Goal: Communication & Community: Answer question/provide support

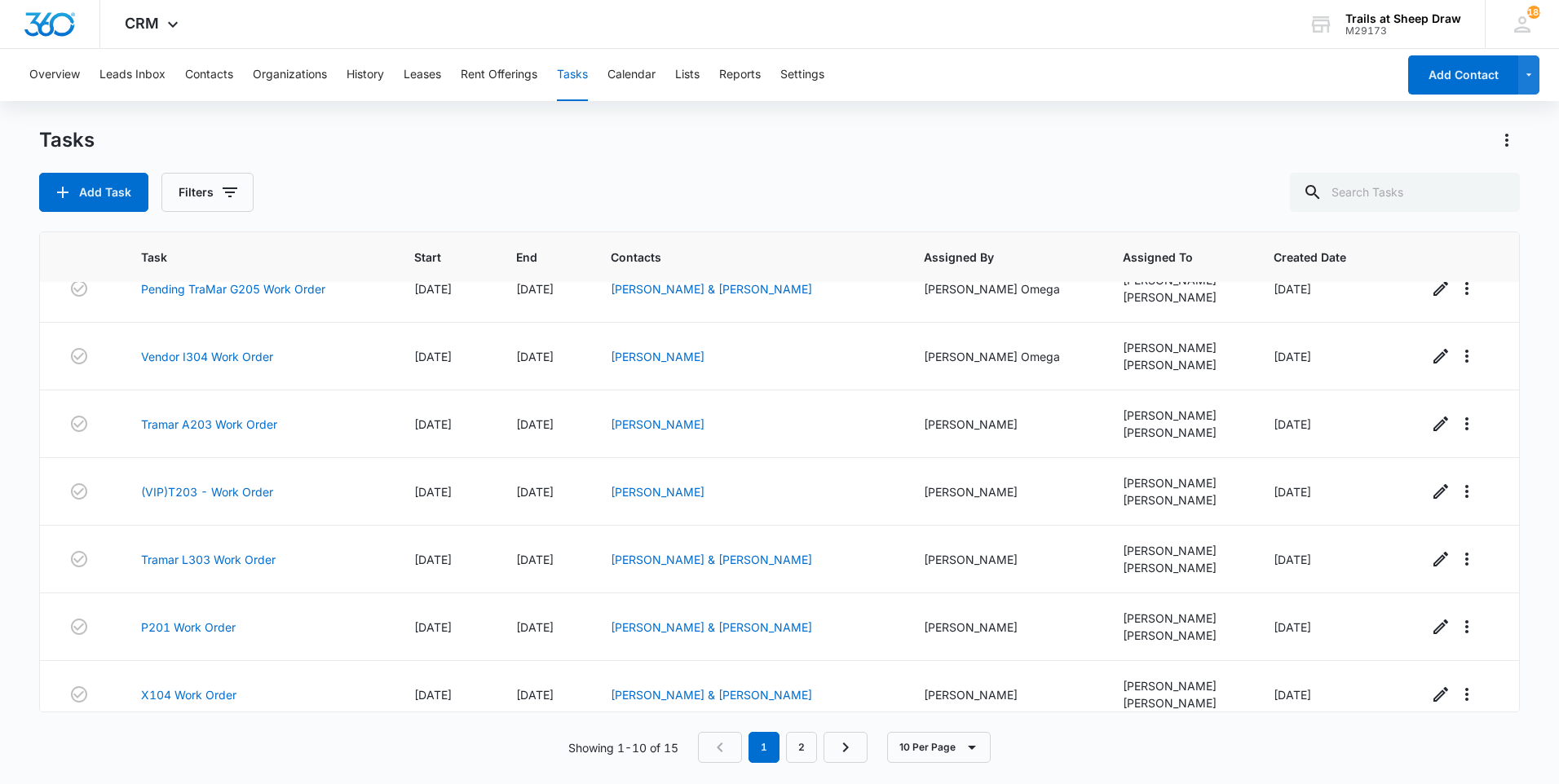
scroll to position [247, 0]
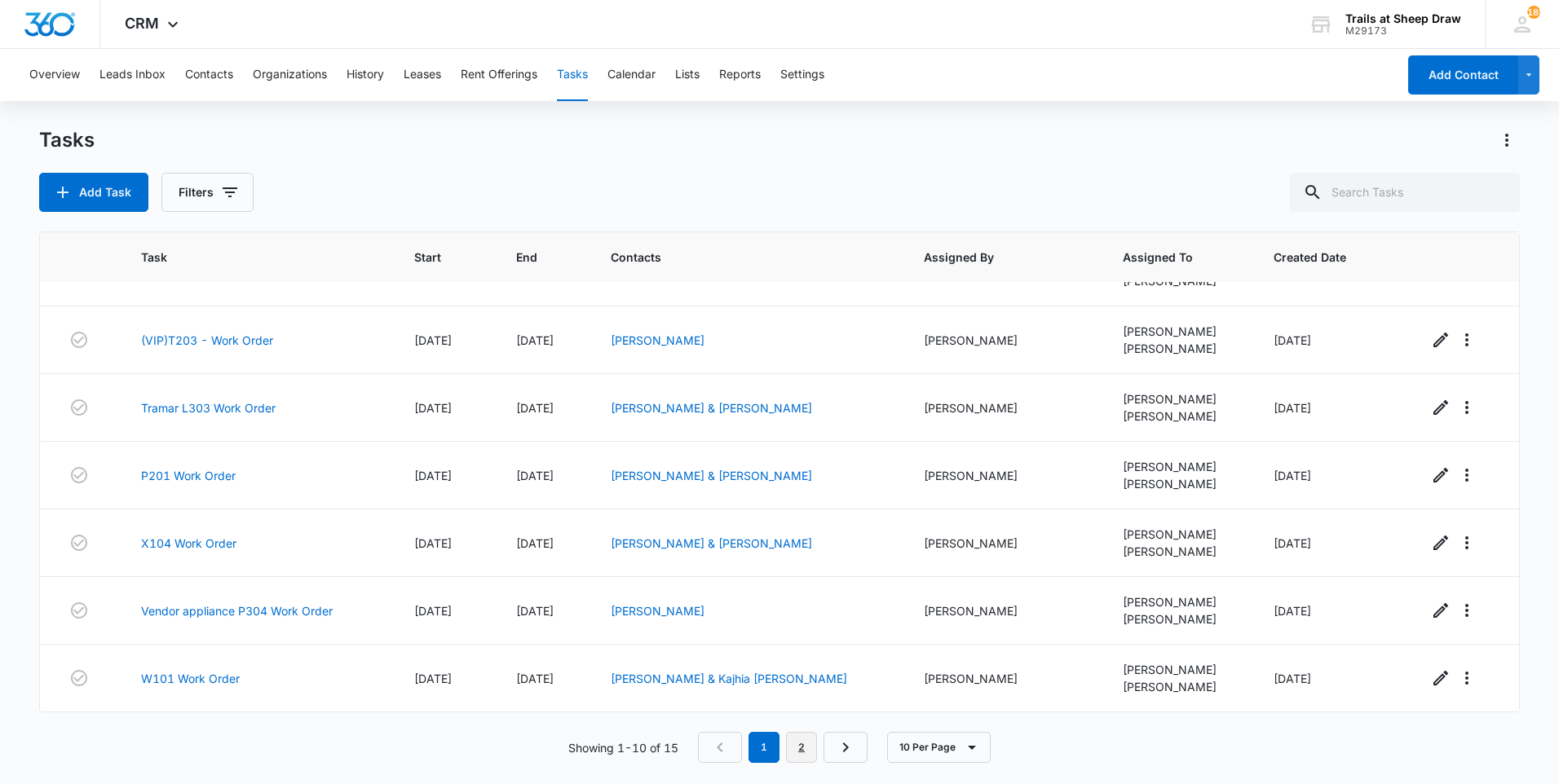
click at [812, 743] on link "2" at bounding box center [802, 747] width 31 height 31
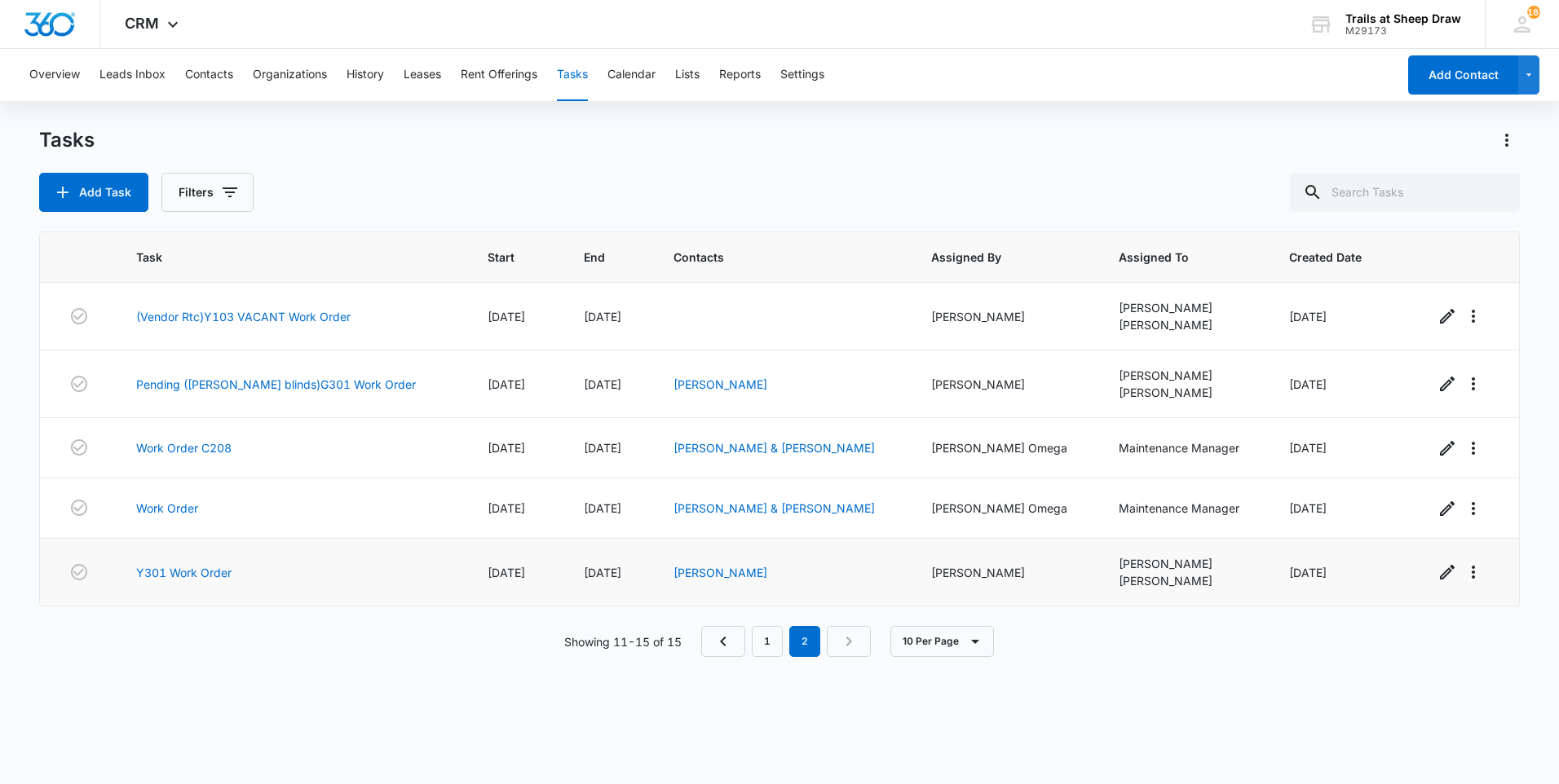
scroll to position [0, 0]
click at [155, 500] on link "Work Order" at bounding box center [167, 508] width 62 height 17
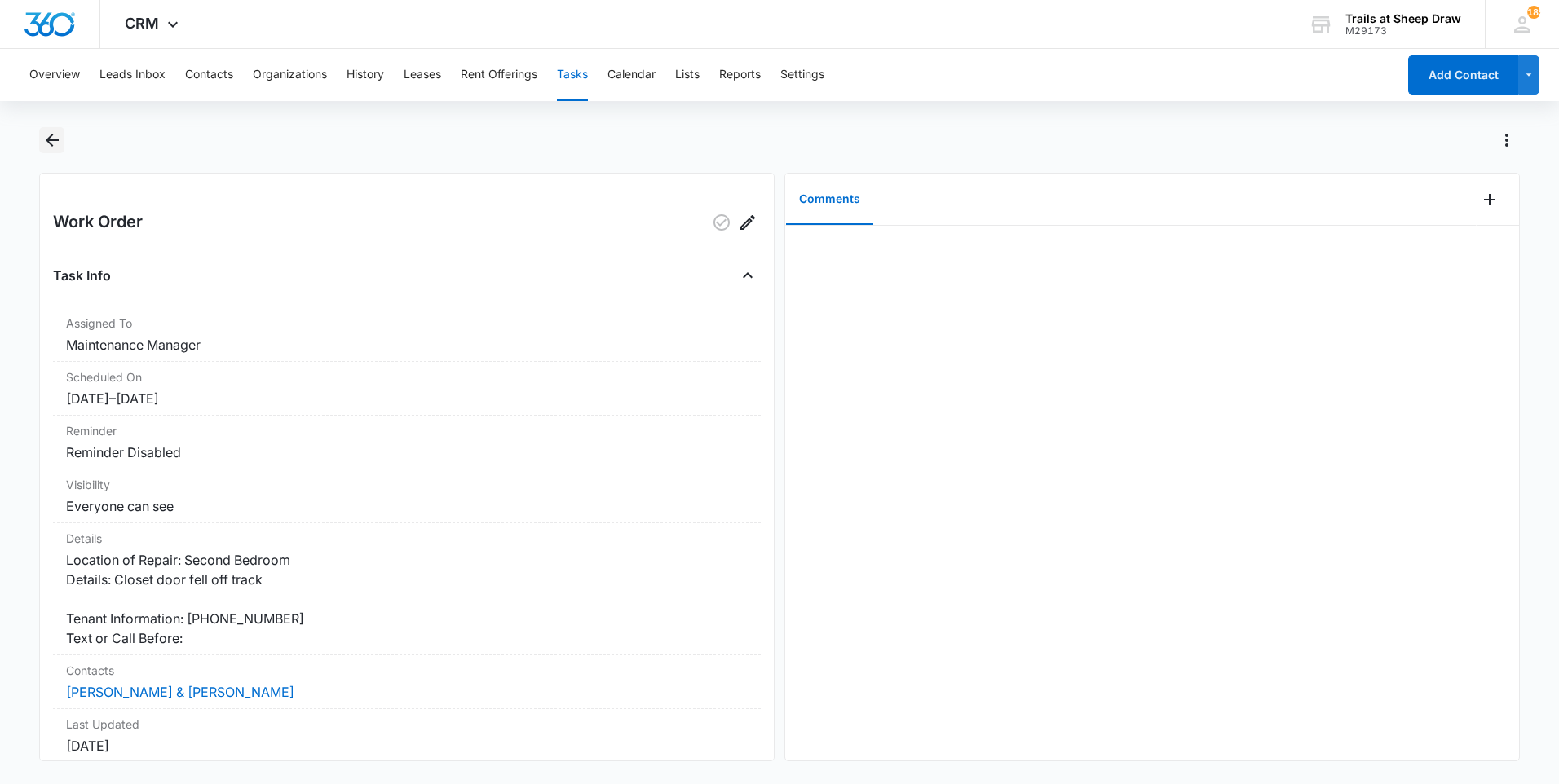
click at [54, 143] on icon "Back" at bounding box center [52, 140] width 20 height 20
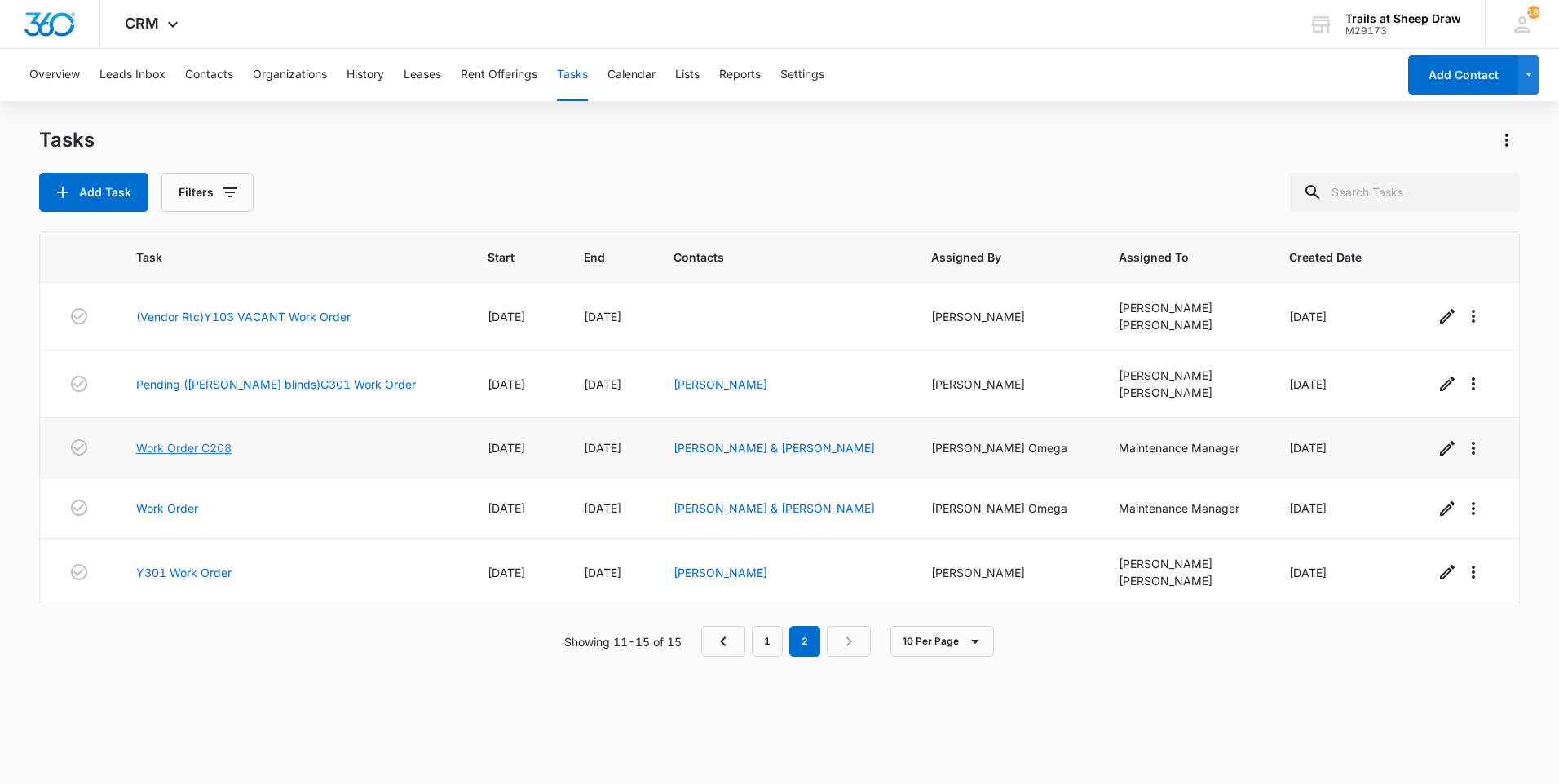
click at [195, 443] on link "Work Order C208" at bounding box center [184, 447] width 96 height 17
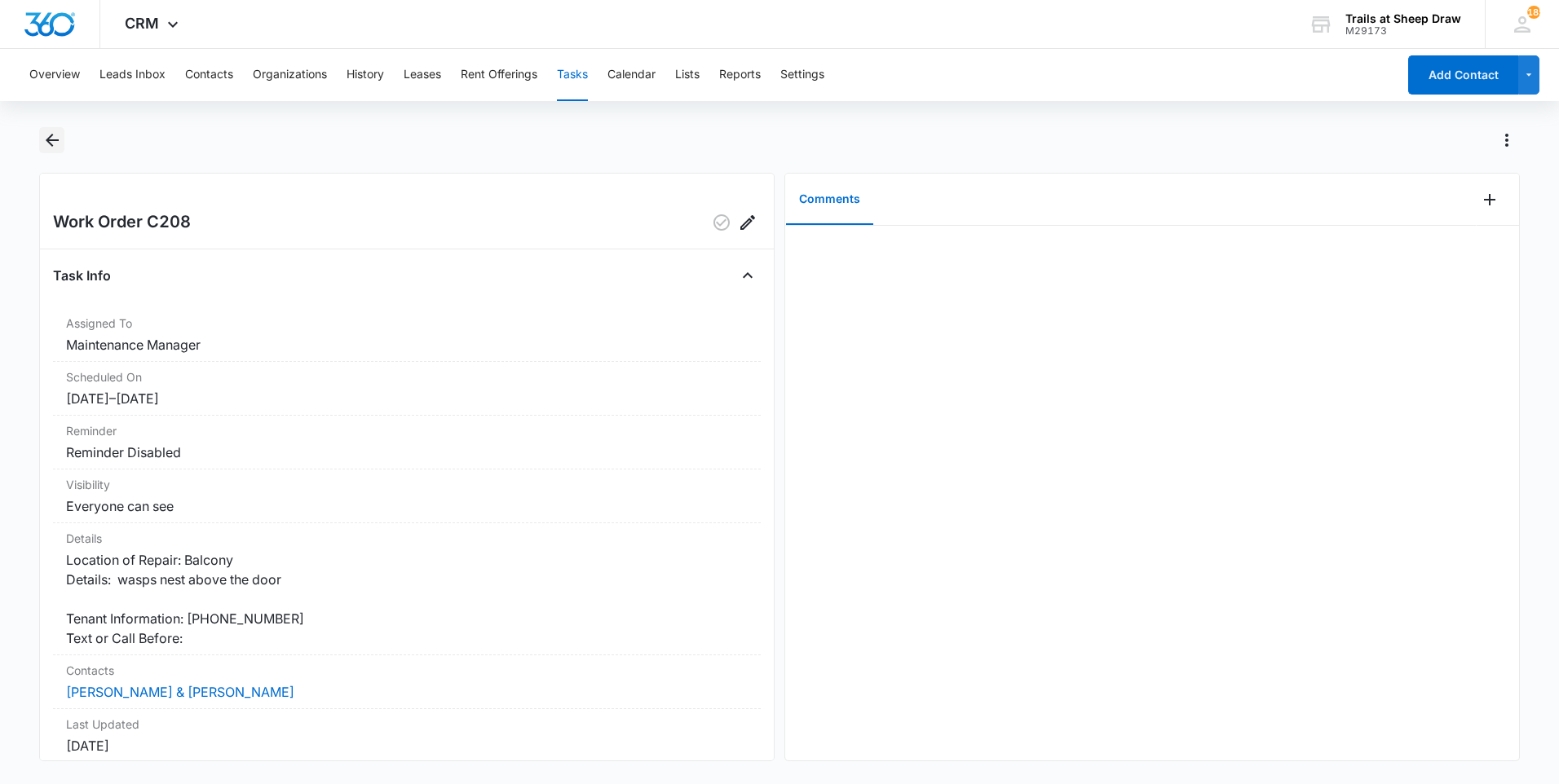
click at [56, 141] on icon "Back" at bounding box center [52, 140] width 13 height 13
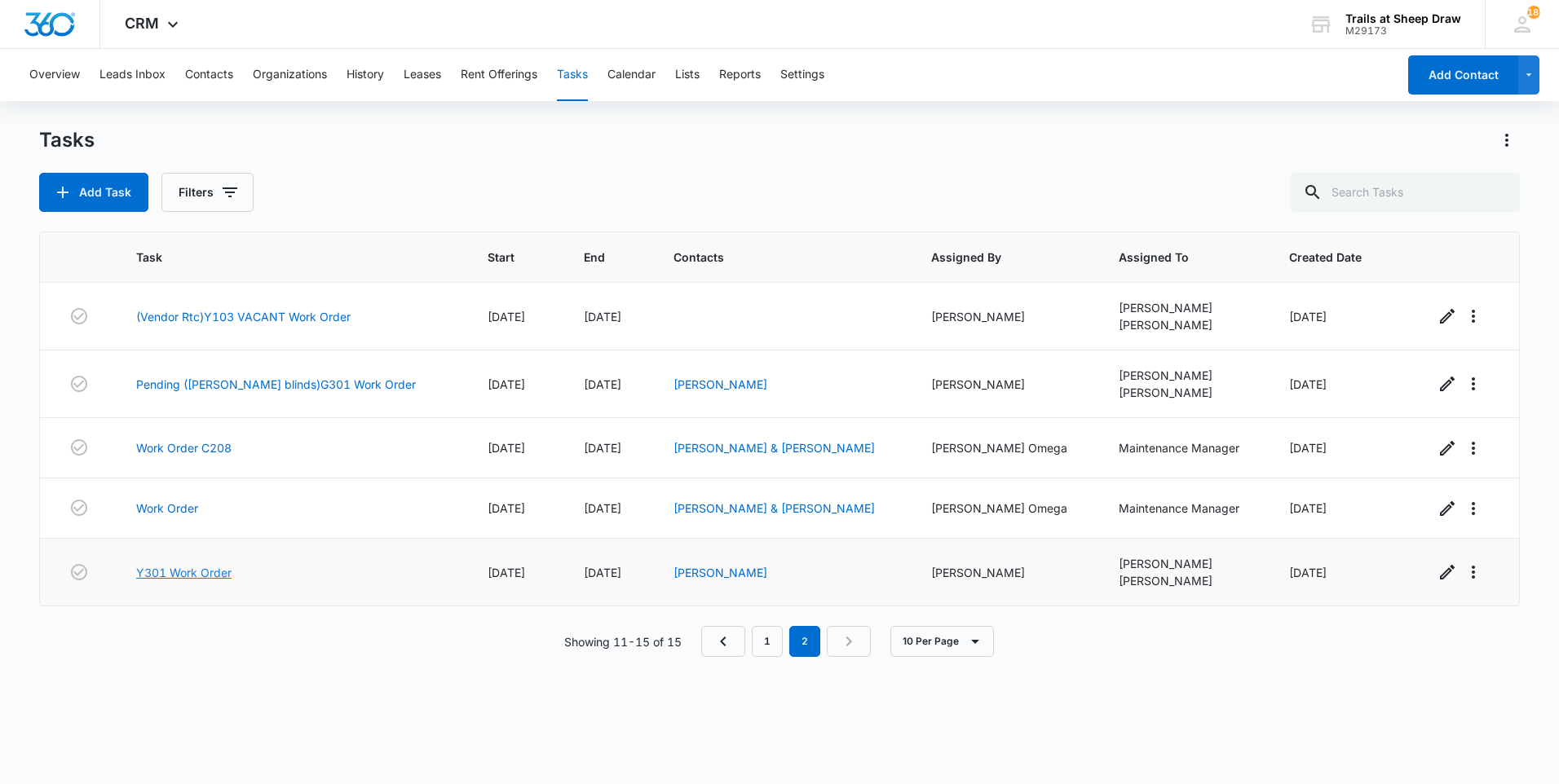
click at [199, 572] on link "Y301 Work Order" at bounding box center [184, 572] width 96 height 17
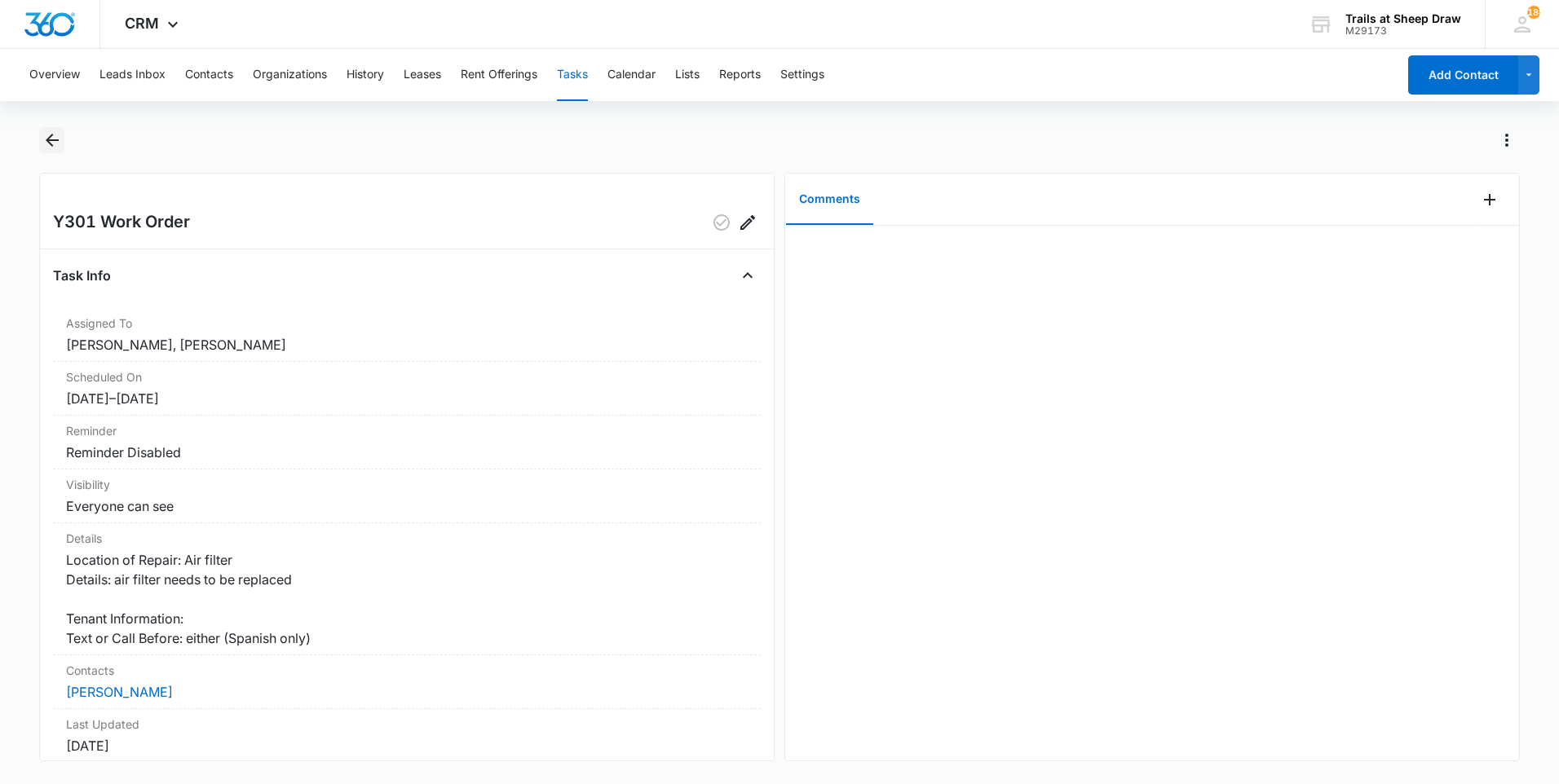
click at [56, 142] on icon "Back" at bounding box center [52, 140] width 20 height 20
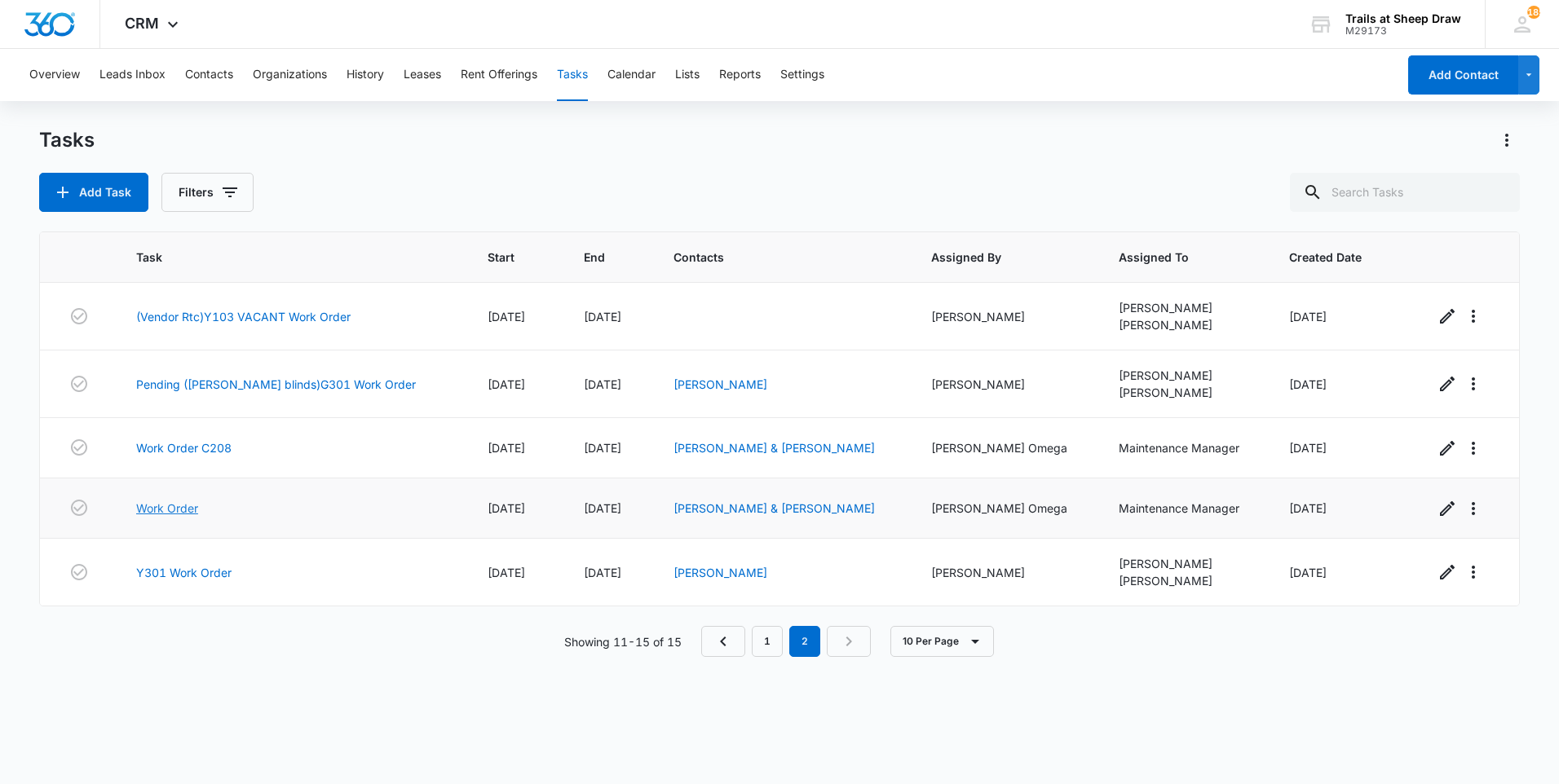
click at [198, 514] on link "Work Order" at bounding box center [167, 508] width 62 height 17
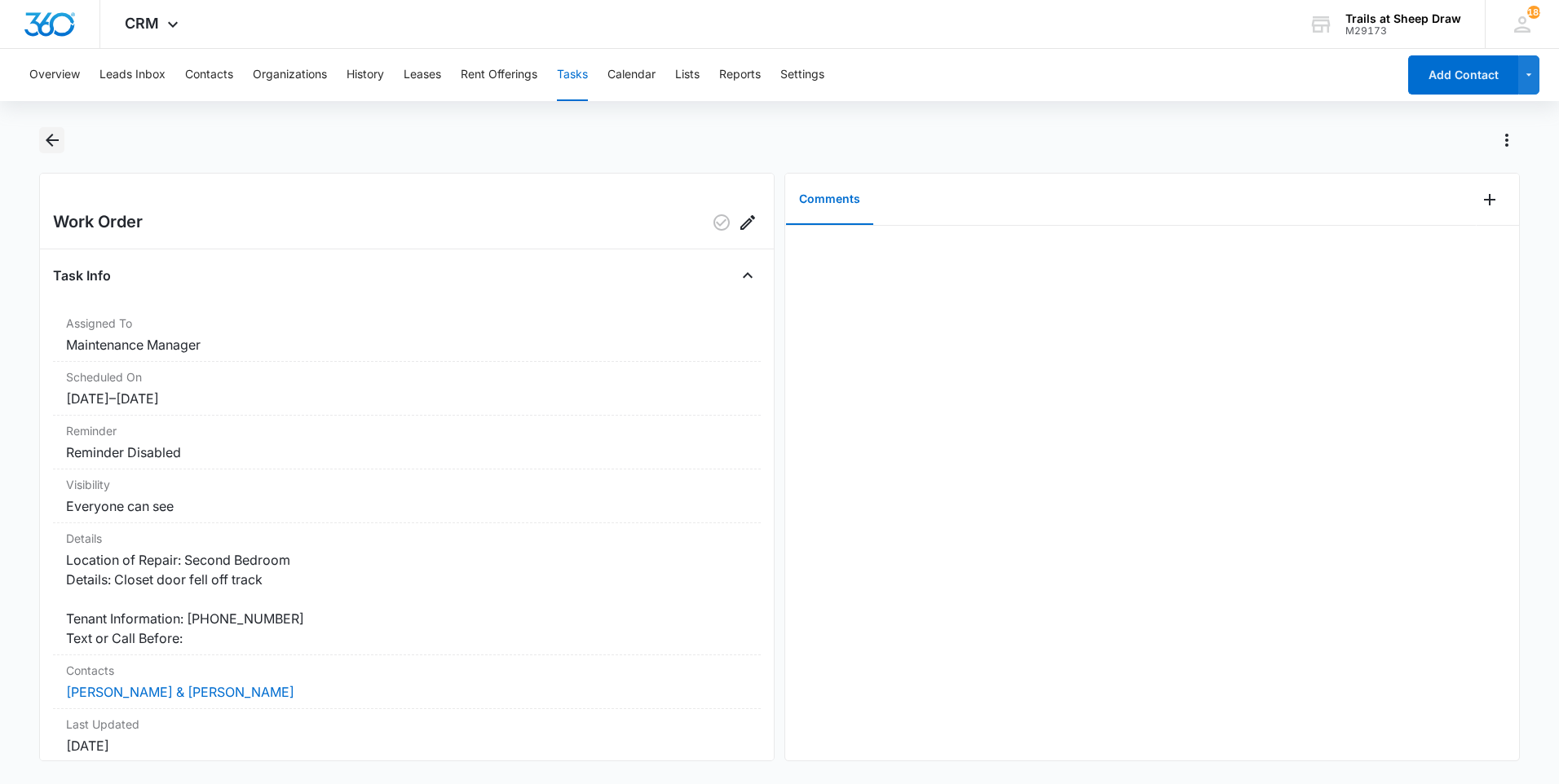
click at [50, 134] on icon "Back" at bounding box center [52, 140] width 20 height 20
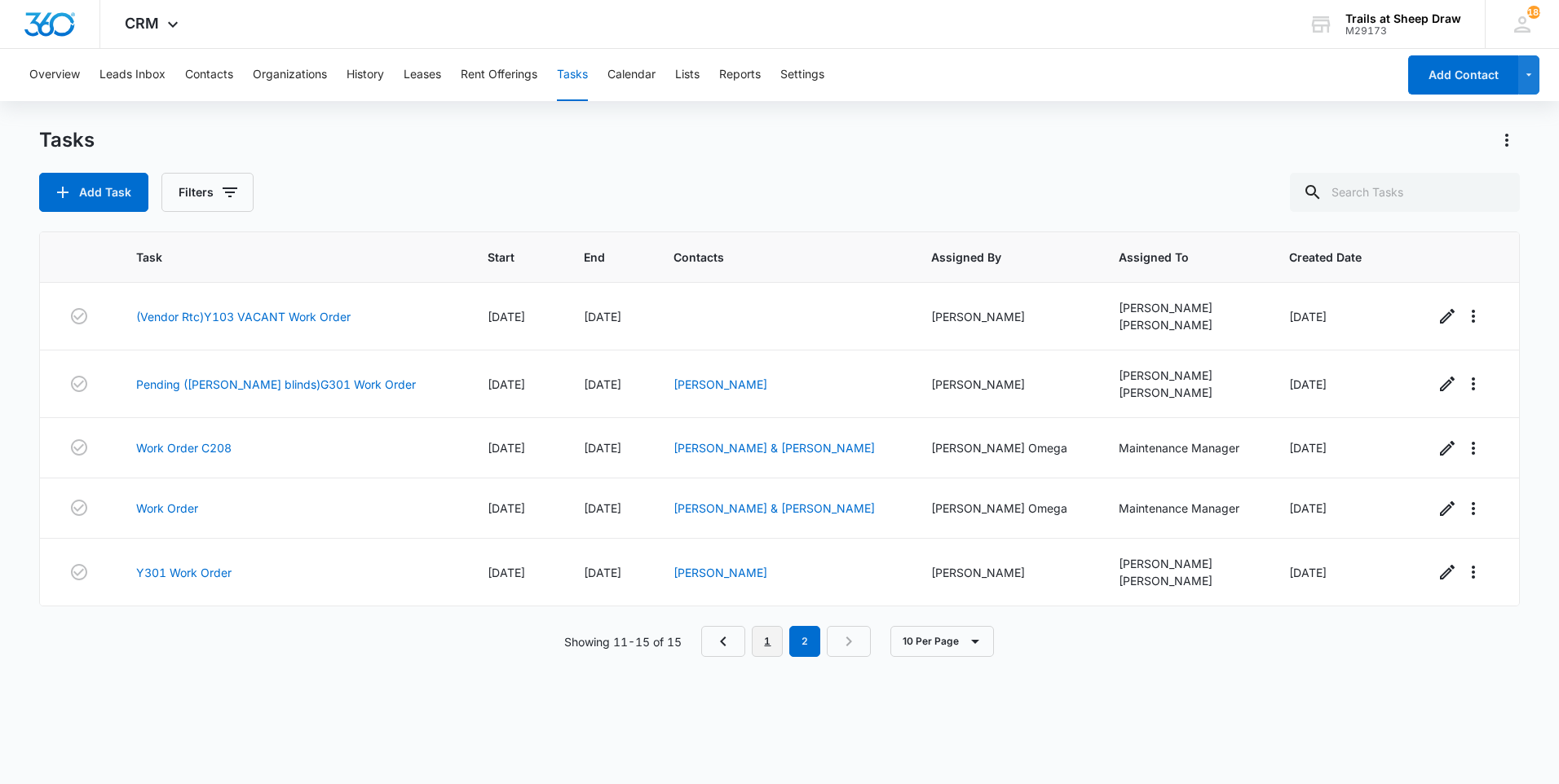
click at [772, 635] on link "1" at bounding box center [767, 641] width 31 height 31
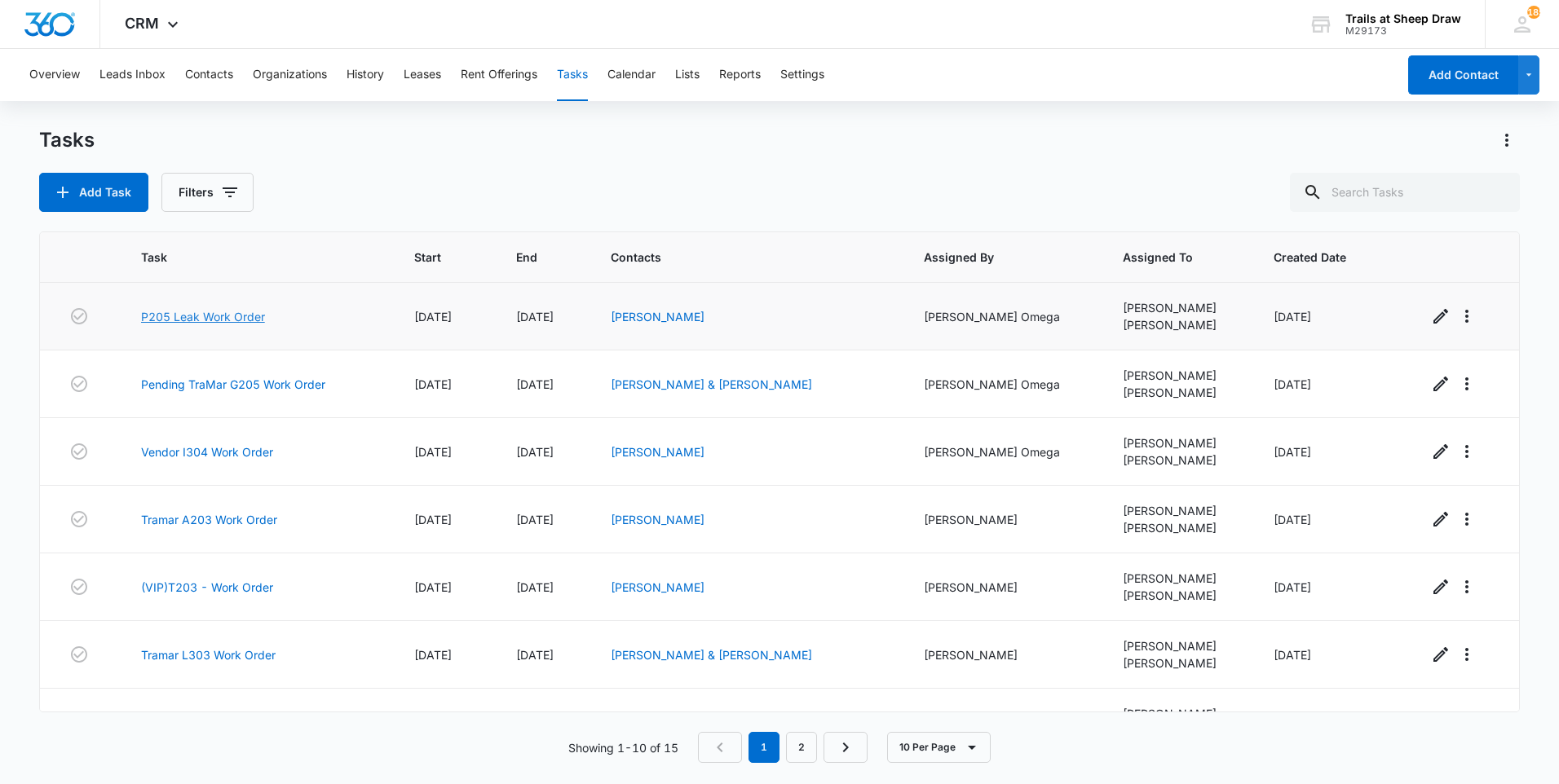
click at [216, 313] on link "P205 Leak Work Order" at bounding box center [202, 316] width 124 height 17
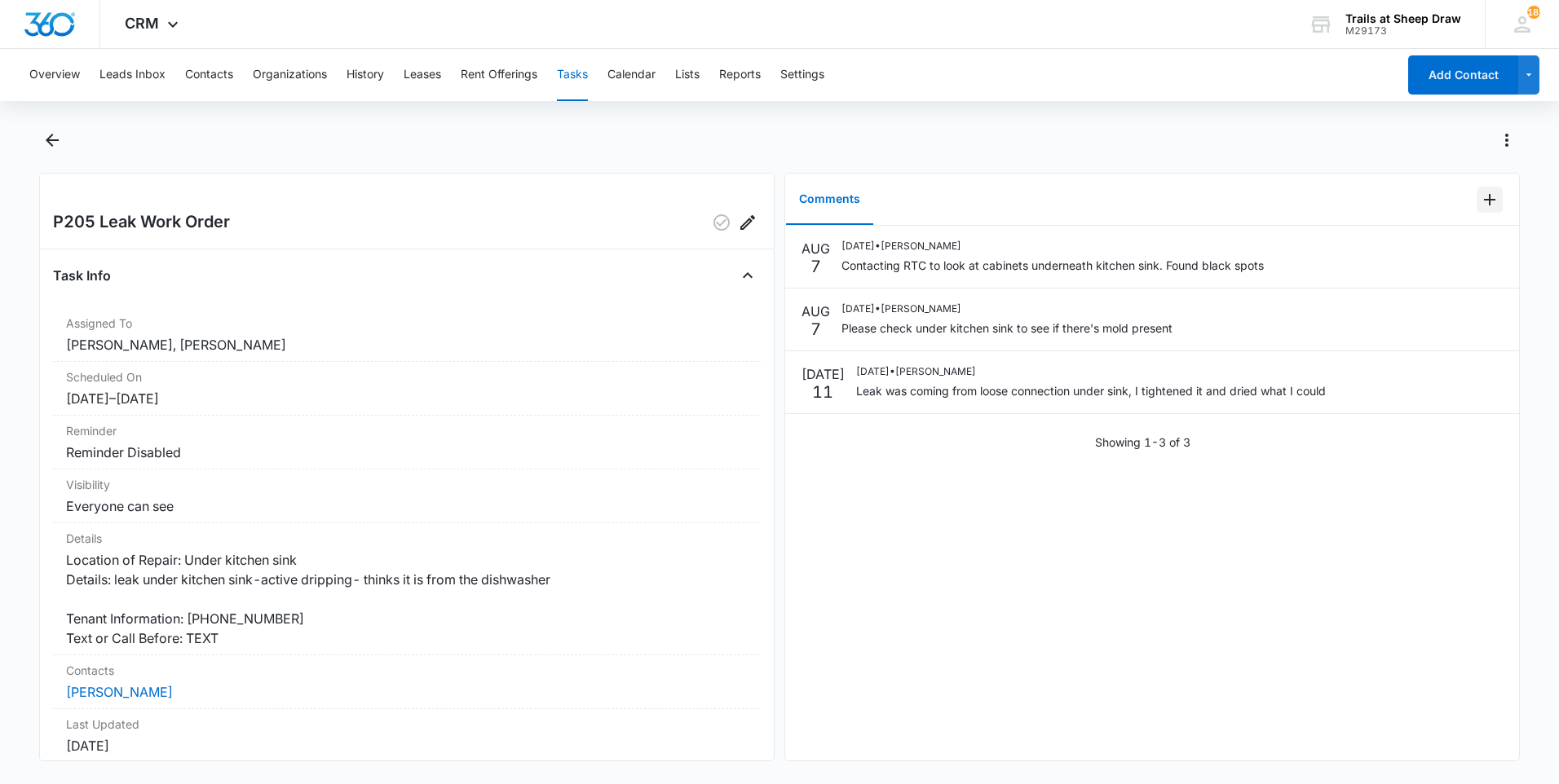
click at [1480, 195] on icon "Add Comment" at bounding box center [1490, 200] width 20 height 20
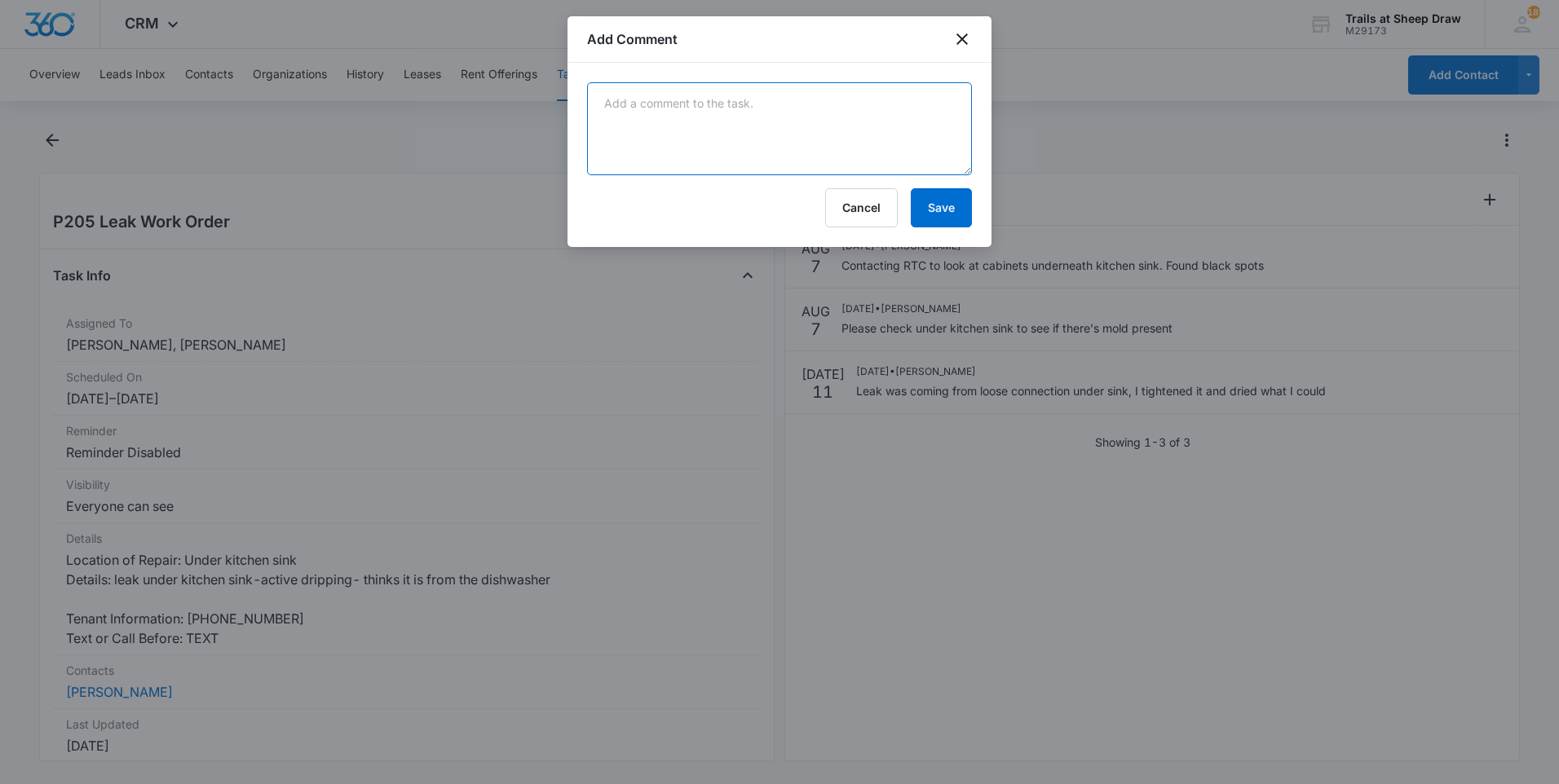
click at [869, 135] on textarea at bounding box center [780, 128] width 385 height 93
type textarea "t"
type textarea "contacted rtc they informed us that unit was good no issues or water damage"
click at [953, 206] on button "Save" at bounding box center [942, 207] width 61 height 39
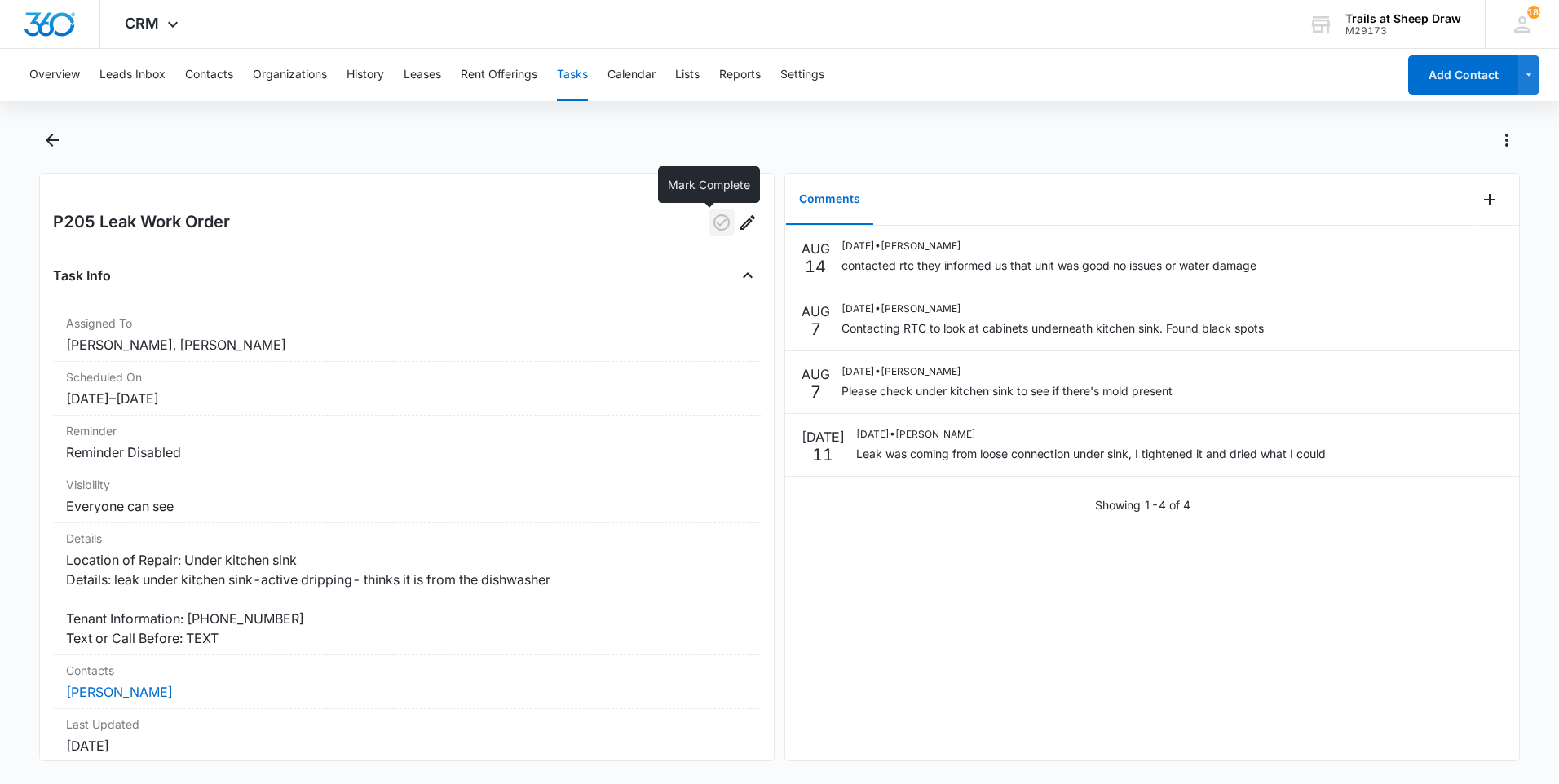
click at [718, 220] on icon "button" at bounding box center [722, 223] width 20 height 20
click at [55, 144] on icon "Back" at bounding box center [52, 140] width 20 height 20
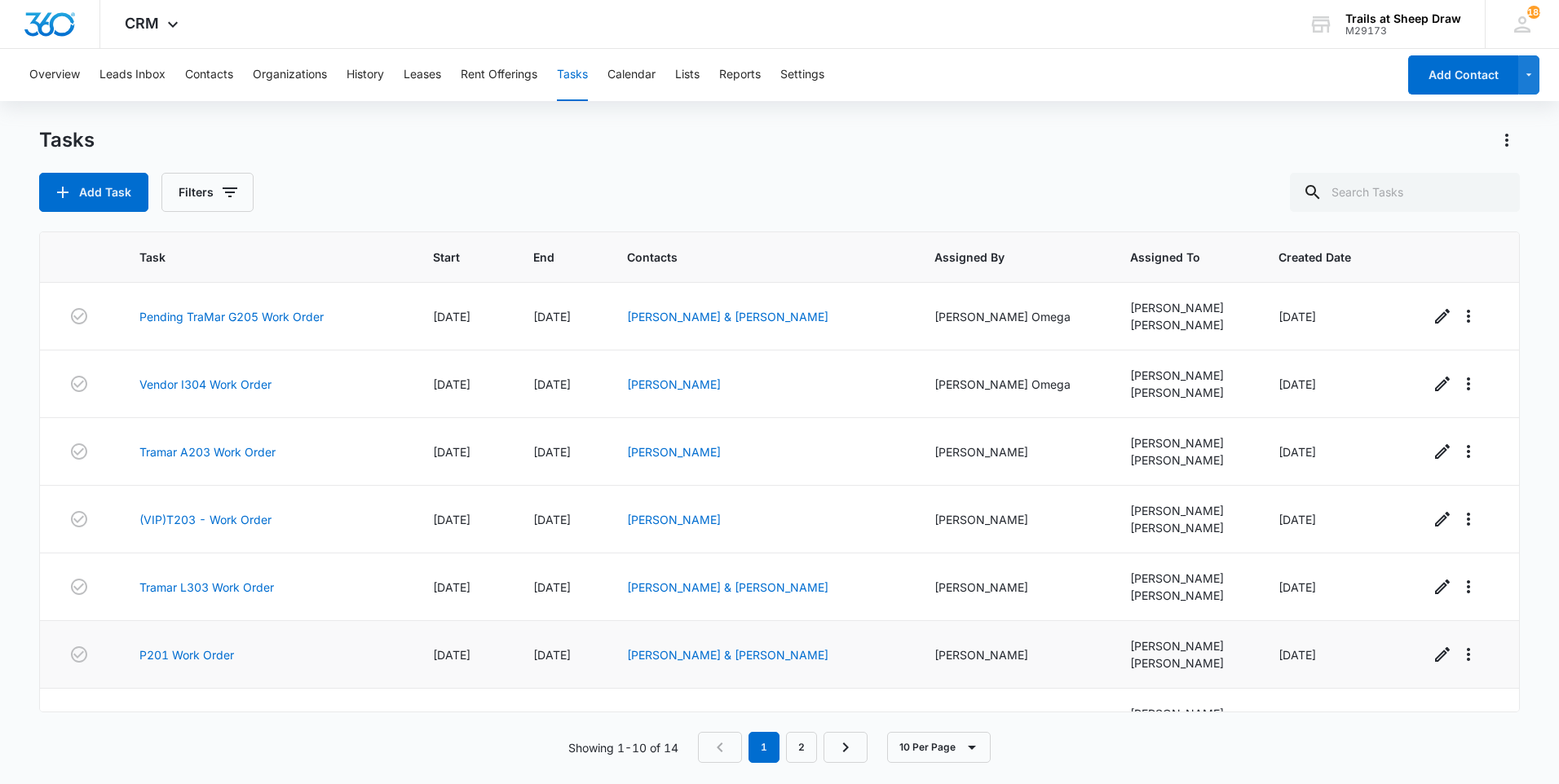
scroll to position [247, 0]
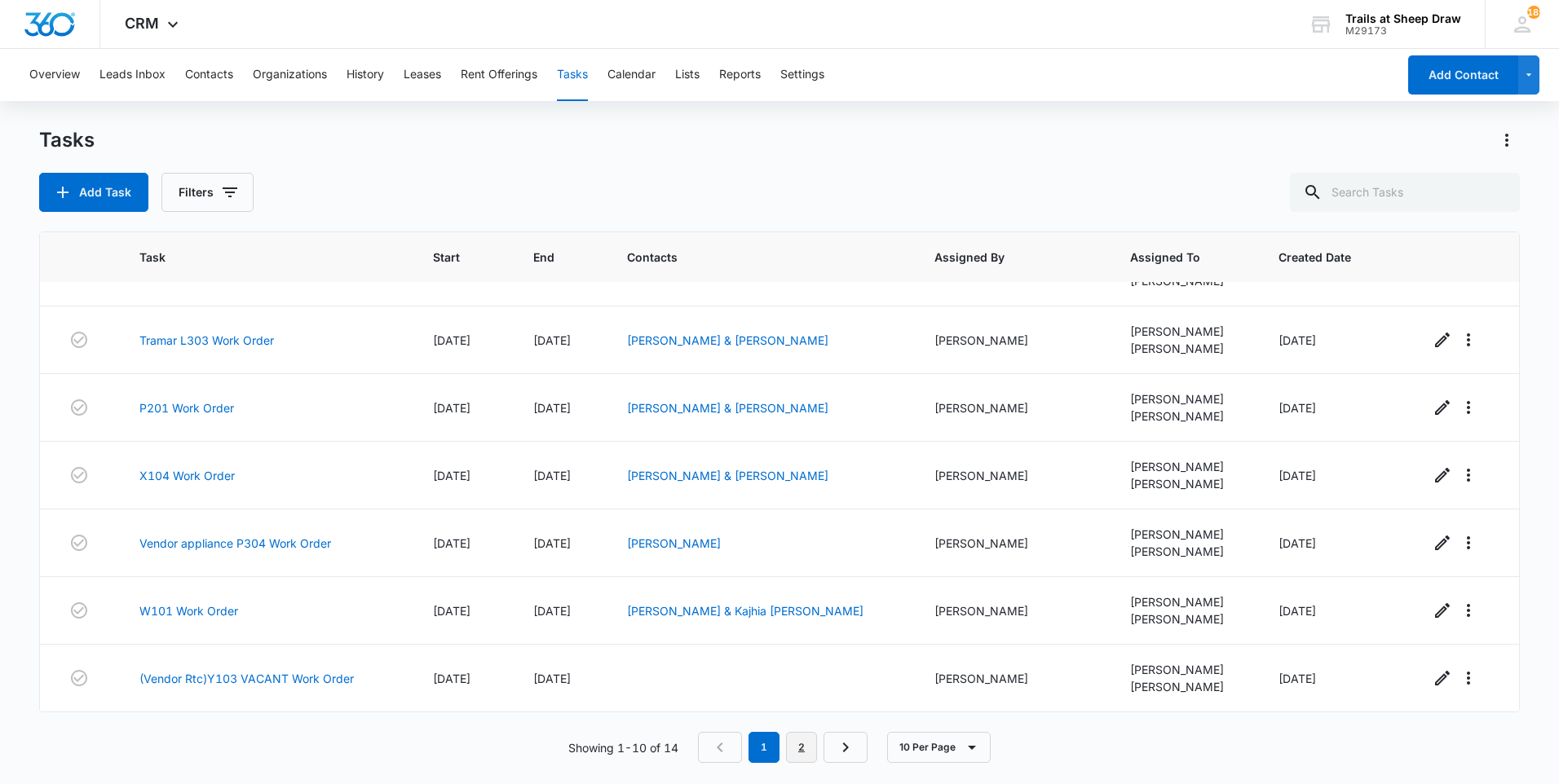
click at [812, 744] on link "2" at bounding box center [802, 747] width 31 height 31
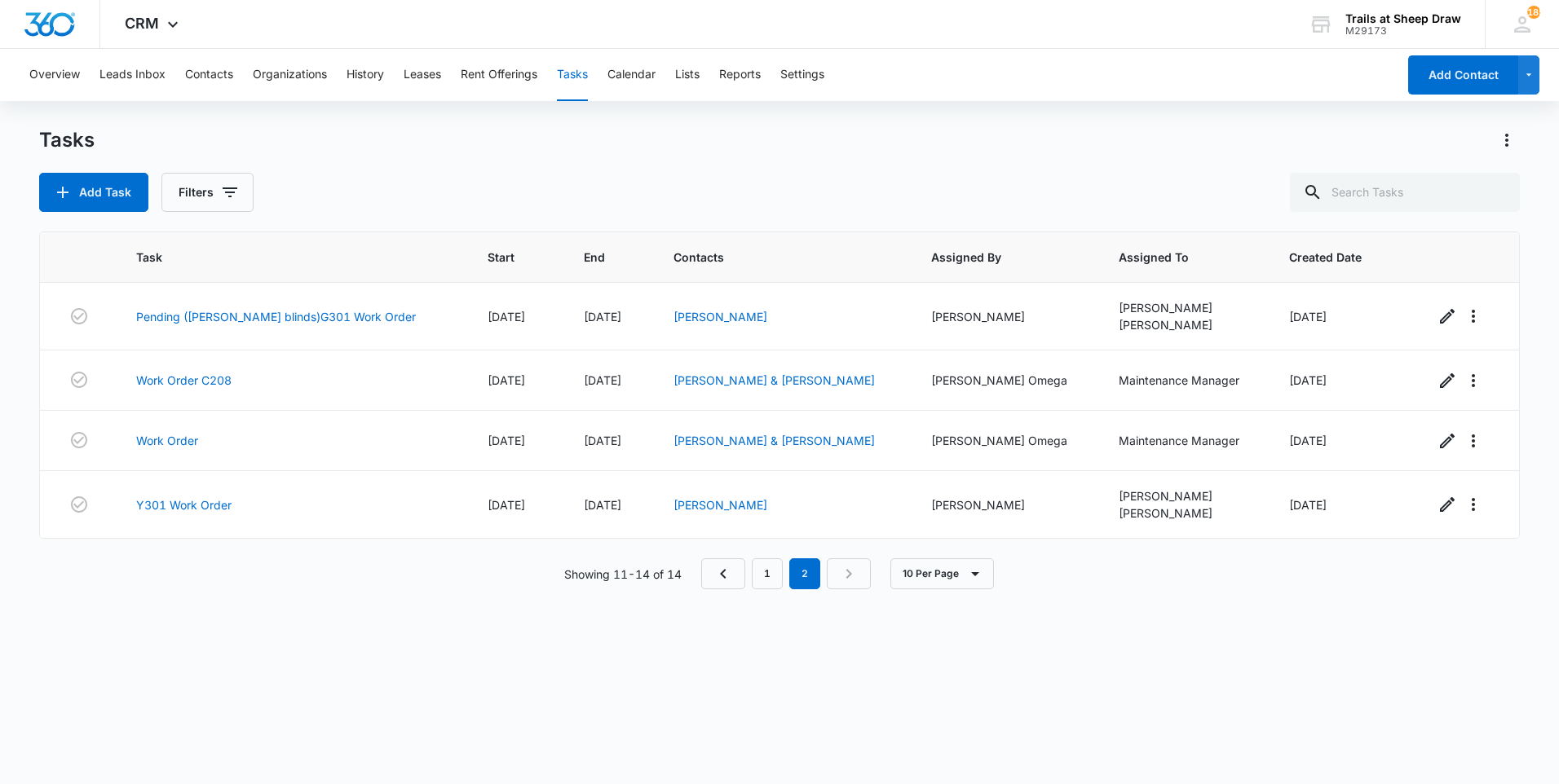
scroll to position [0, 0]
click at [760, 584] on link "1" at bounding box center [767, 574] width 31 height 31
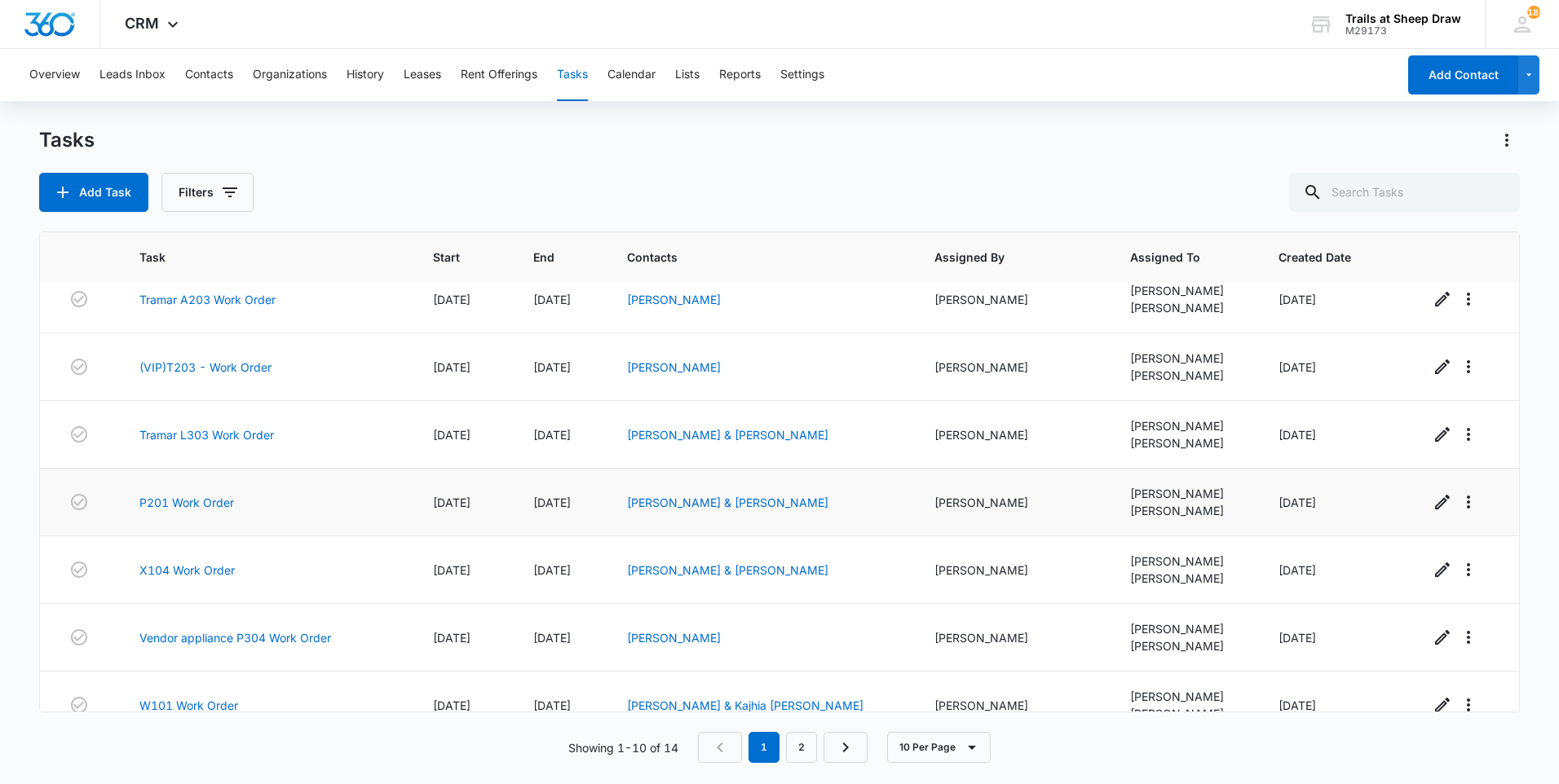
scroll to position [247, 0]
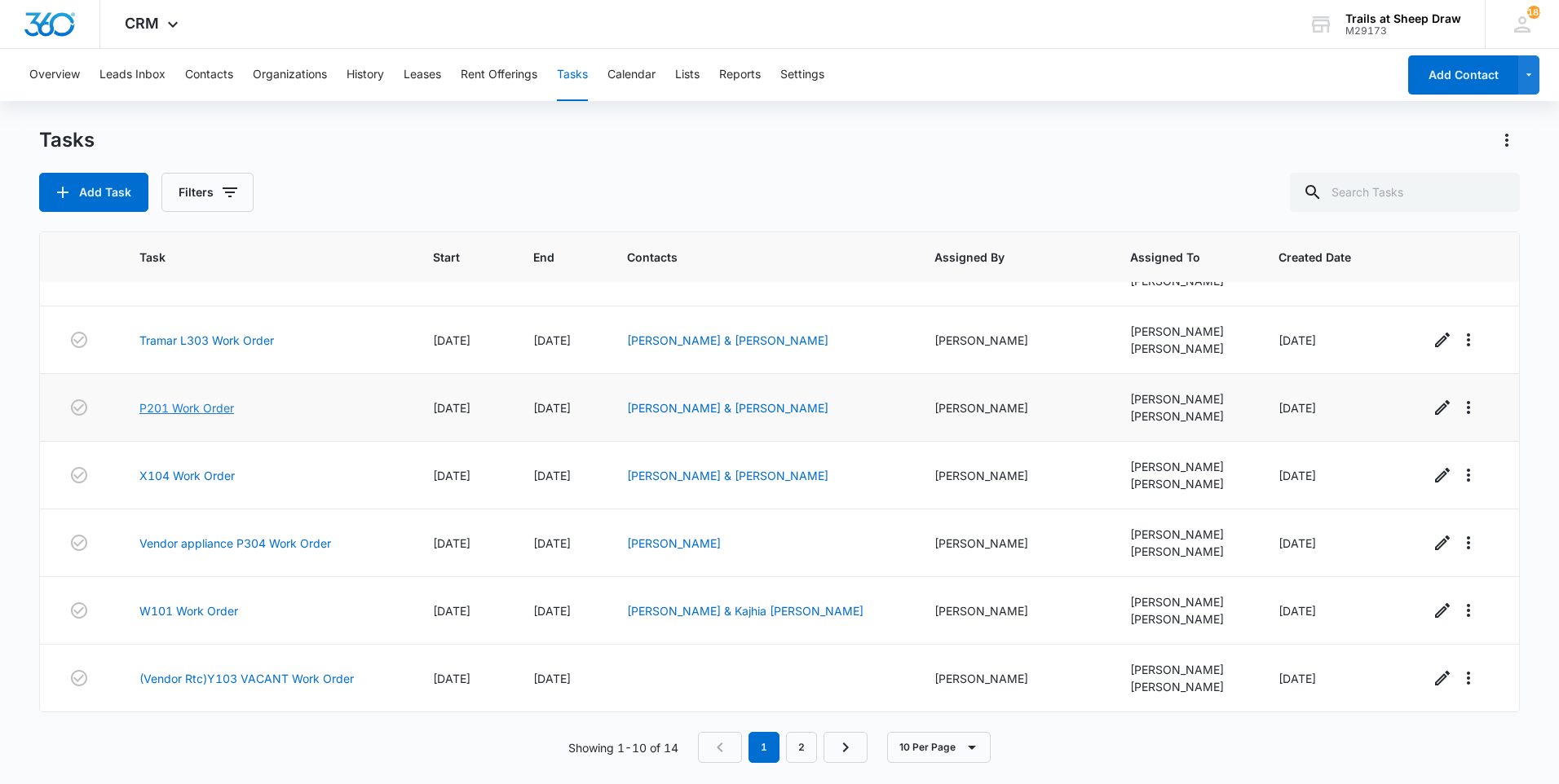
click at [187, 400] on link "P201 Work Order" at bounding box center [186, 407] width 95 height 17
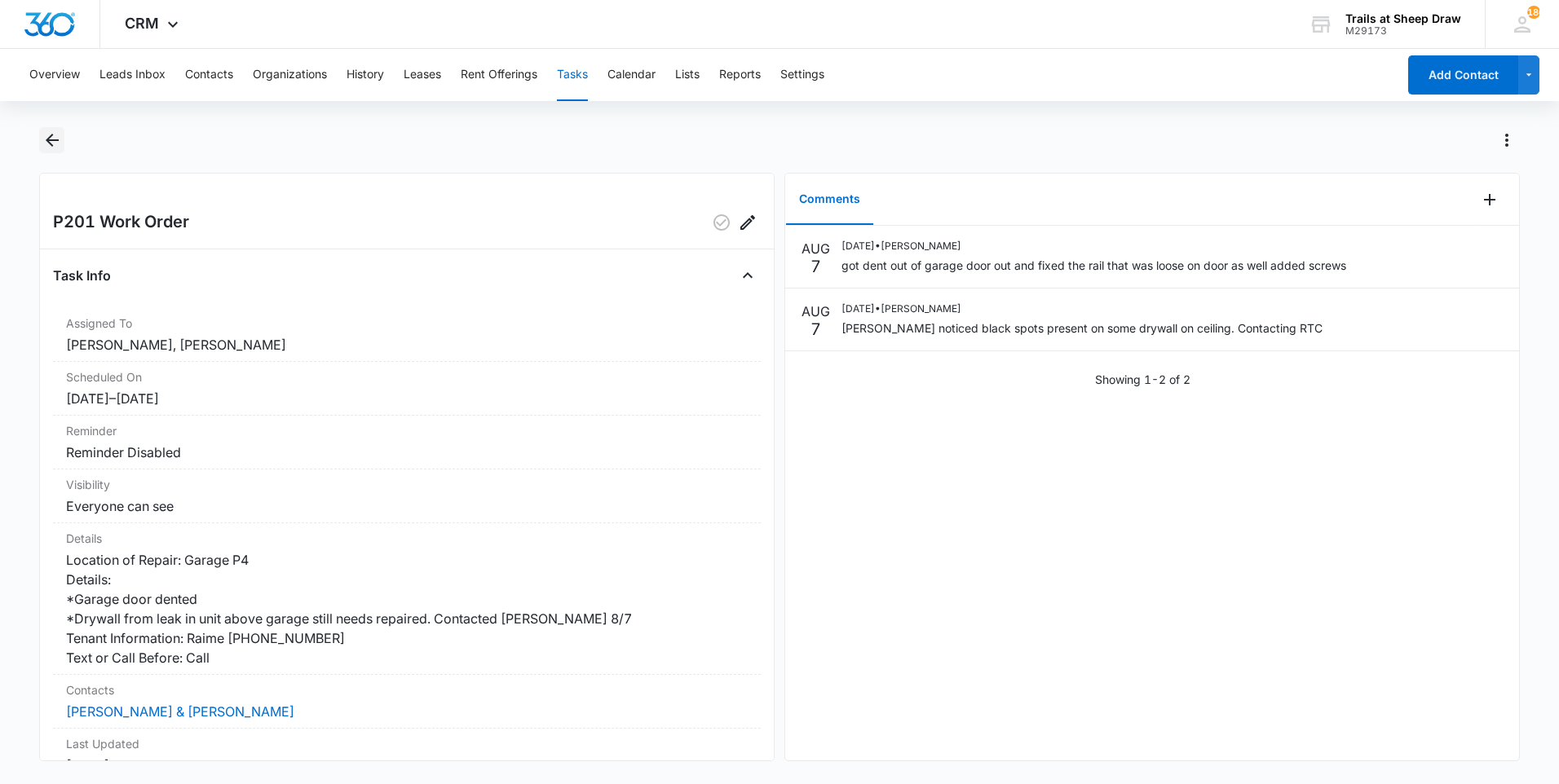
click at [54, 142] on icon "Back" at bounding box center [52, 140] width 20 height 20
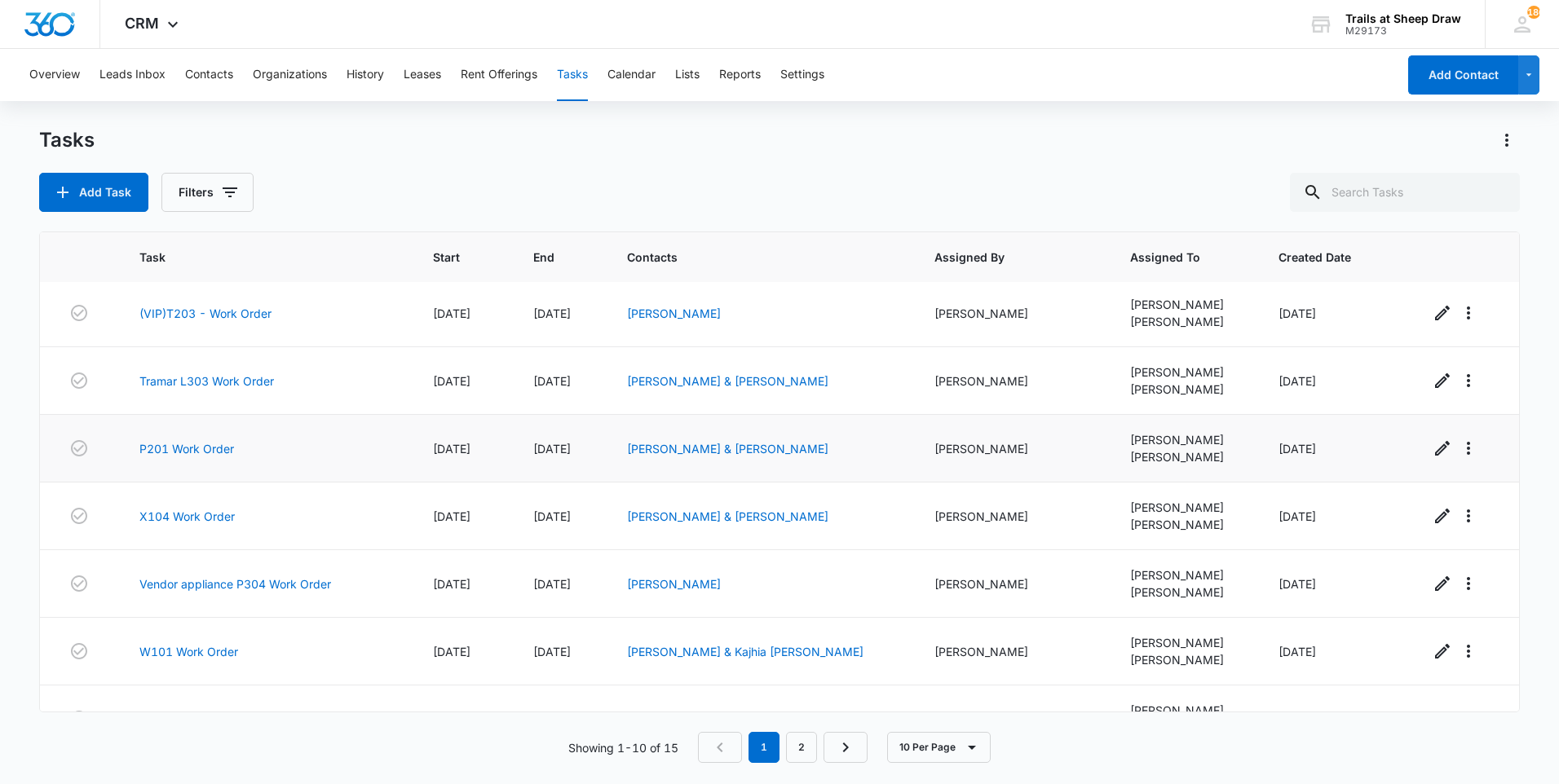
scroll to position [247, 0]
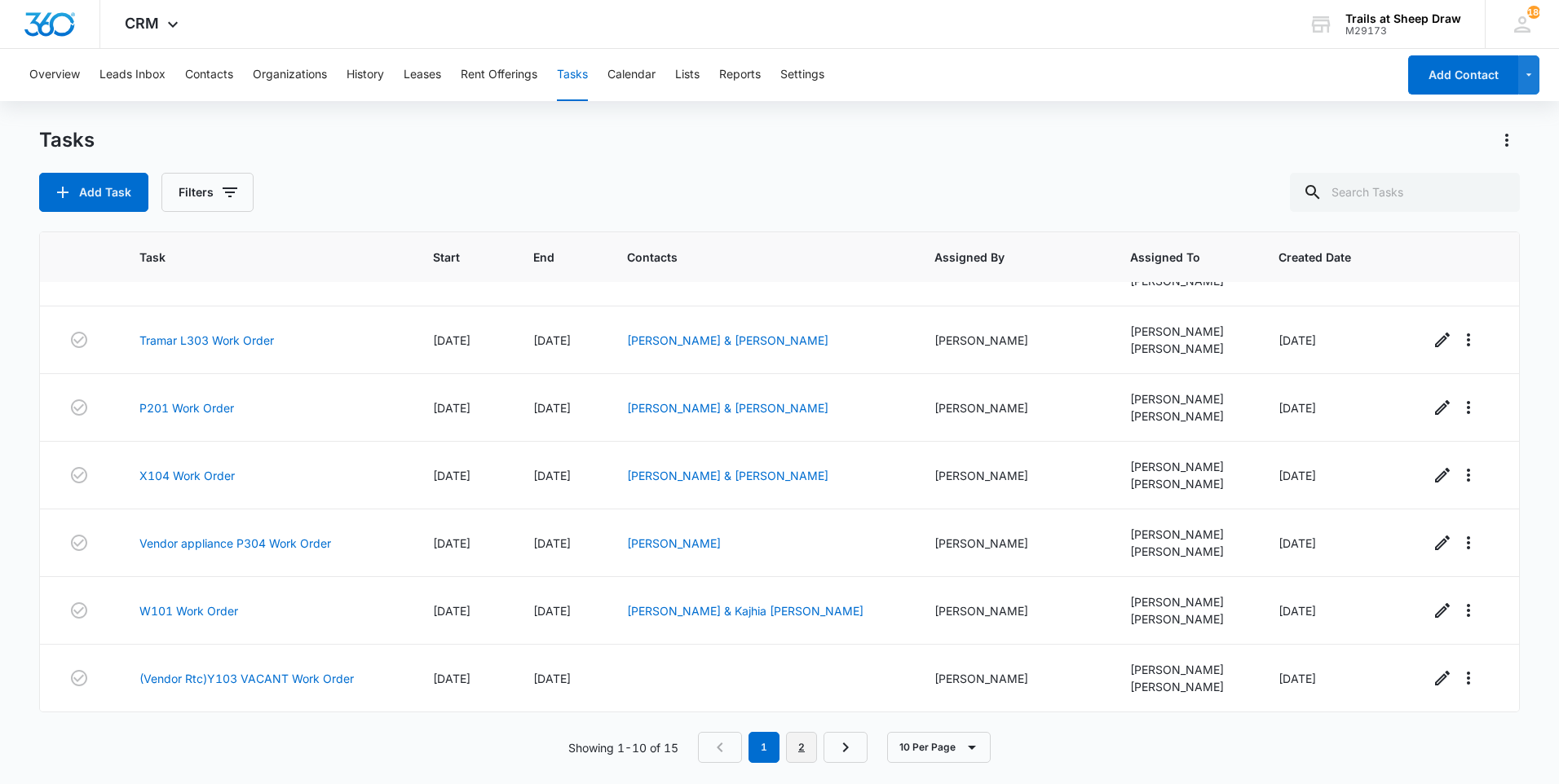
click at [812, 753] on link "2" at bounding box center [802, 747] width 31 height 31
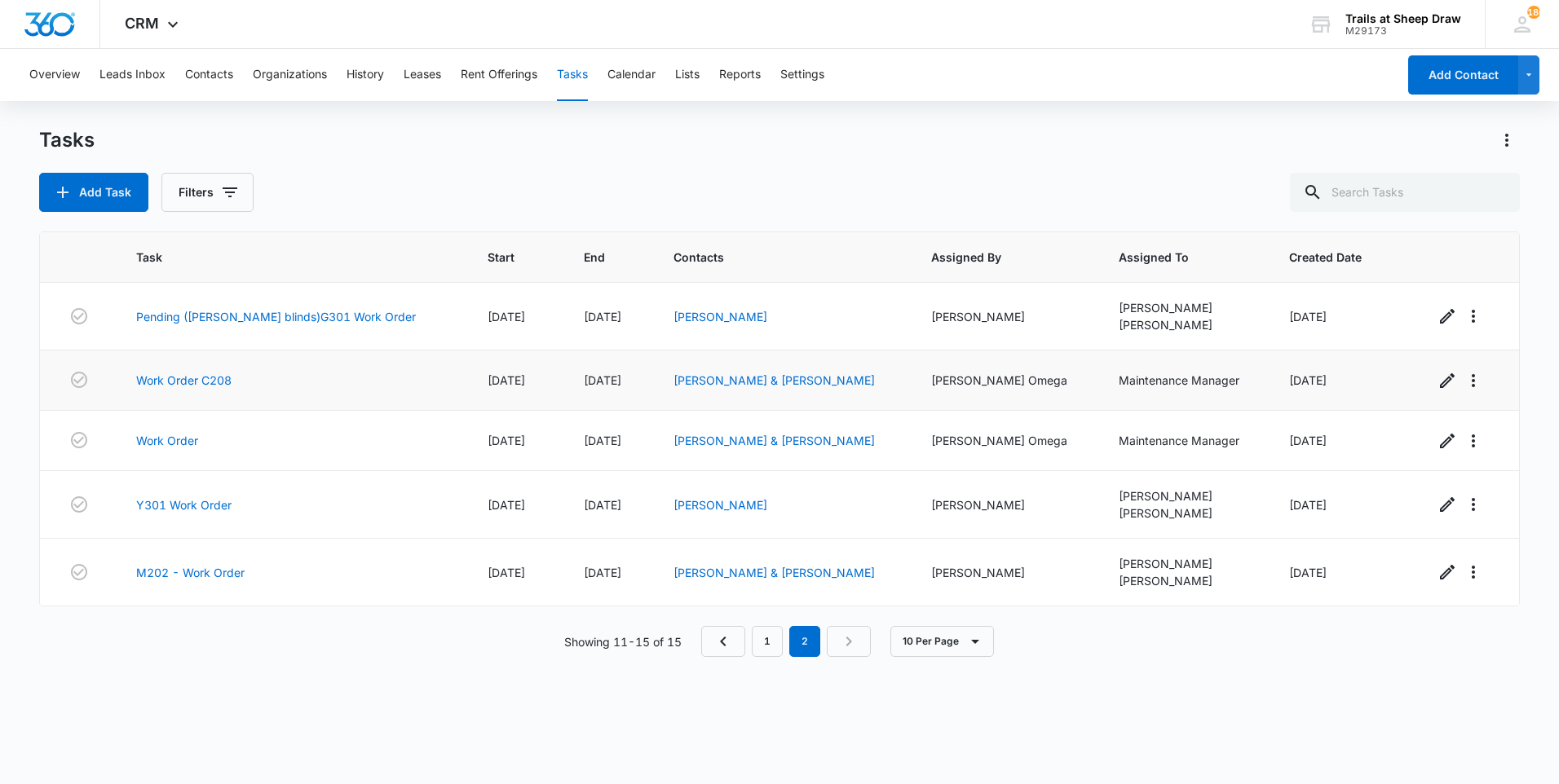
scroll to position [0, 0]
click at [212, 566] on link "M202 - Work Order" at bounding box center [191, 572] width 108 height 17
